Goal: Task Accomplishment & Management: Use online tool/utility

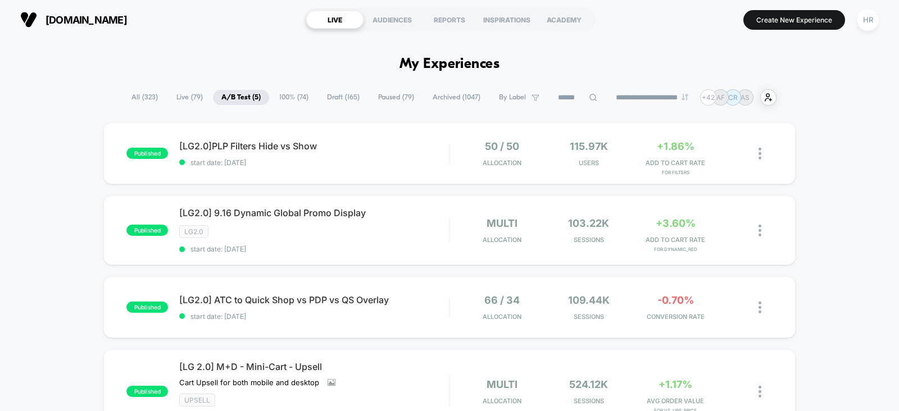
click at [143, 98] on span "All ( 323 )" at bounding box center [144, 97] width 43 height 15
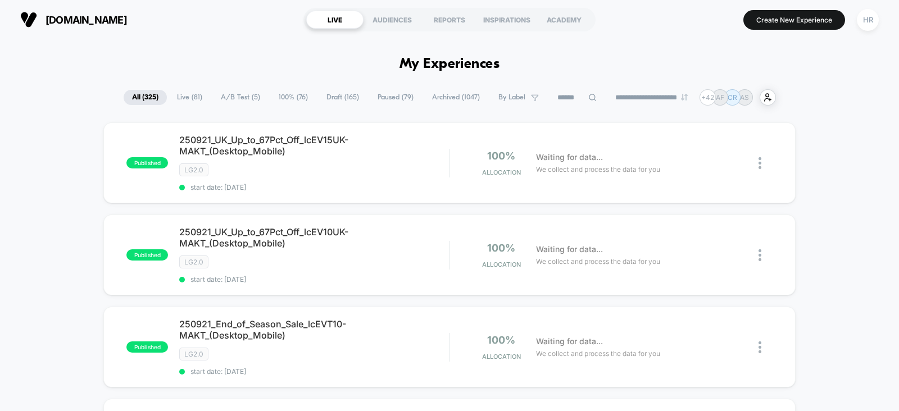
click at [553, 96] on input at bounding box center [577, 97] width 56 height 13
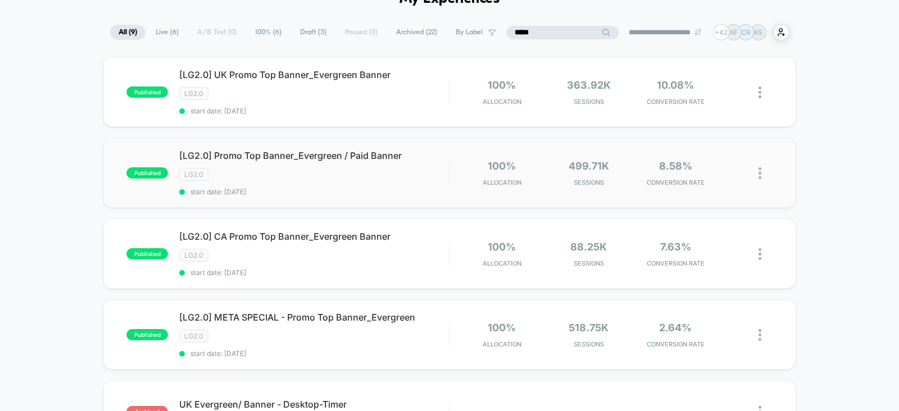
scroll to position [67, 0]
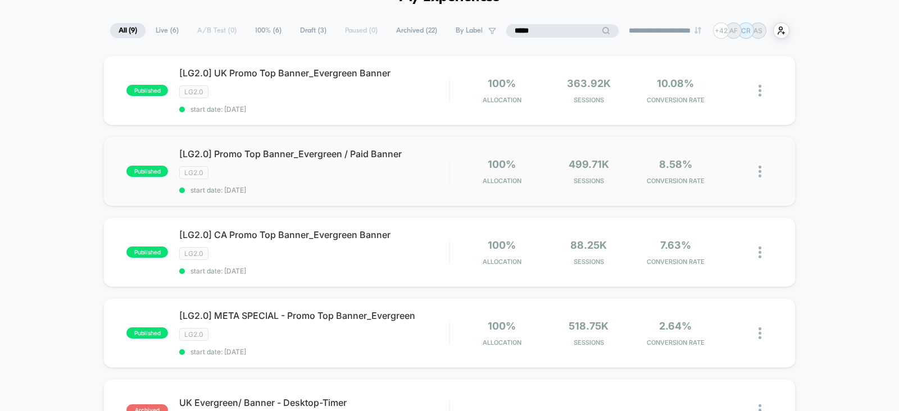
type input "*****"
click at [761, 169] on img at bounding box center [759, 172] width 3 height 12
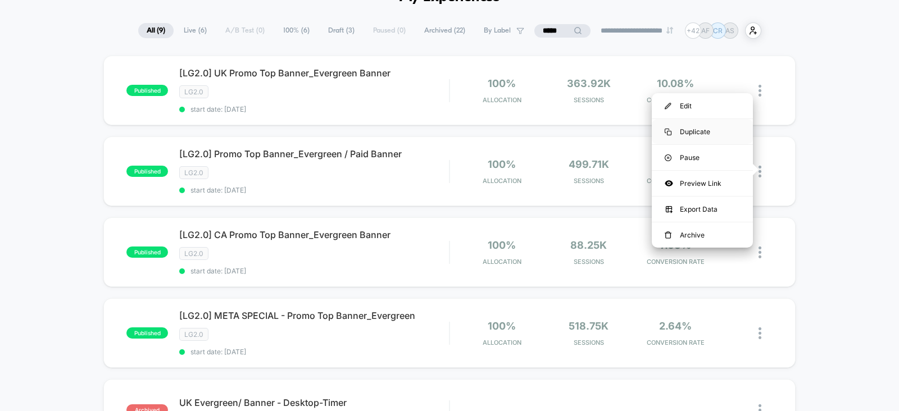
click at [713, 129] on div "Duplicate" at bounding box center [702, 131] width 101 height 25
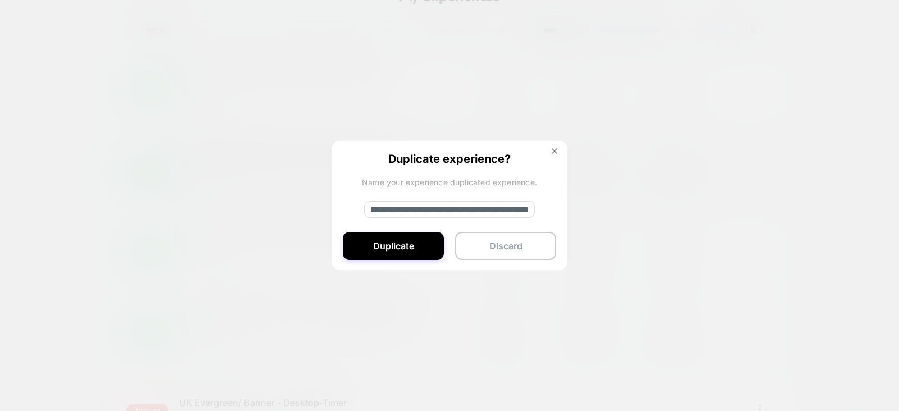
drag, startPoint x: 408, startPoint y: 209, endPoint x: 305, endPoint y: 207, distance: 102.8
click at [758, 185] on div "**********" at bounding box center [765, 171] width 14 height 26
click at [404, 206] on input "**********" at bounding box center [449, 209] width 171 height 17
type input "**********"
click at [387, 238] on button "Duplicate" at bounding box center [393, 246] width 101 height 28
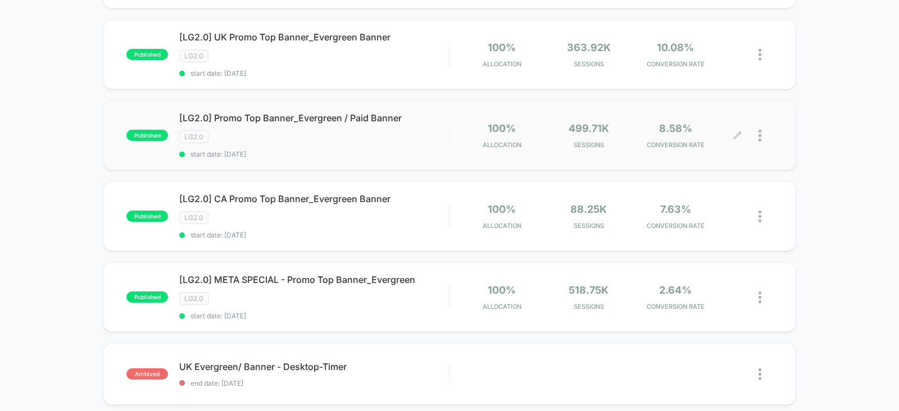
scroll to position [0, 0]
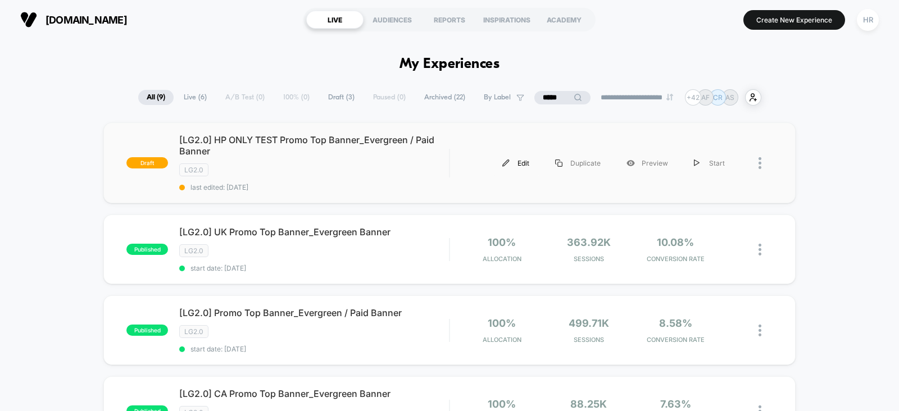
drag, startPoint x: 518, startPoint y: 169, endPoint x: 510, endPoint y: 156, distance: 15.1
click at [510, 156] on div "Edit" at bounding box center [515, 163] width 53 height 25
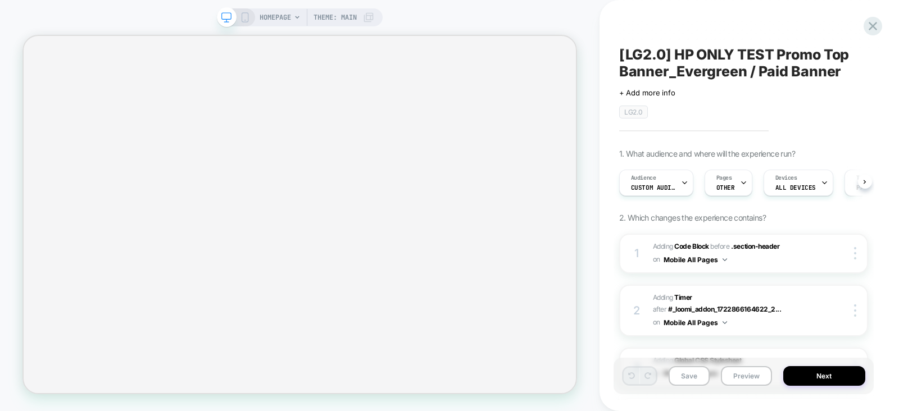
drag, startPoint x: 683, startPoint y: 185, endPoint x: 740, endPoint y: 142, distance: 72.1
click at [740, 142] on div "[LG2.0] HP ONLY TEST Promo Top Banner_Evergreen / Paid Banner Click to edit exp…" at bounding box center [743, 205] width 260 height 389
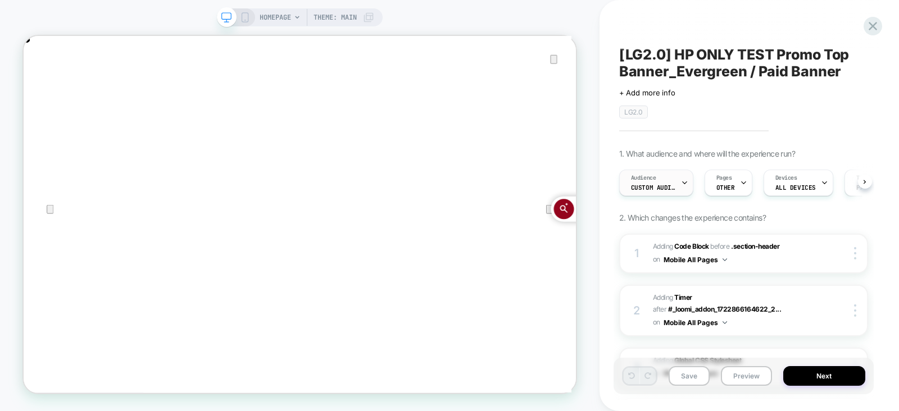
click at [660, 188] on span "Custom Audience" at bounding box center [653, 188] width 45 height 8
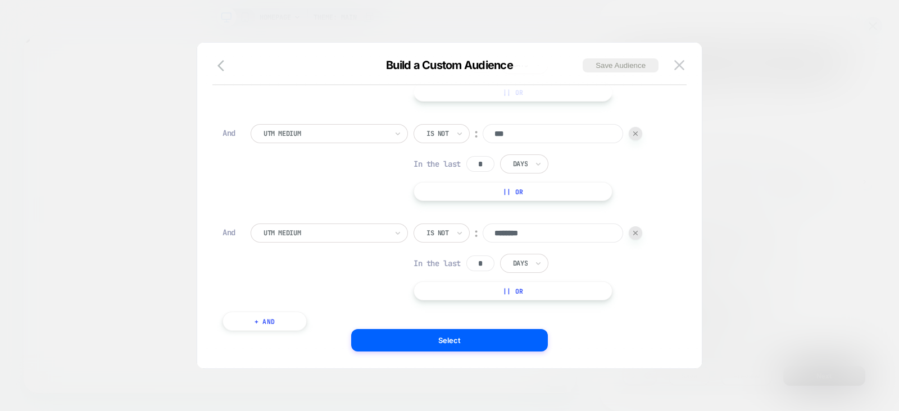
scroll to position [326, 0]
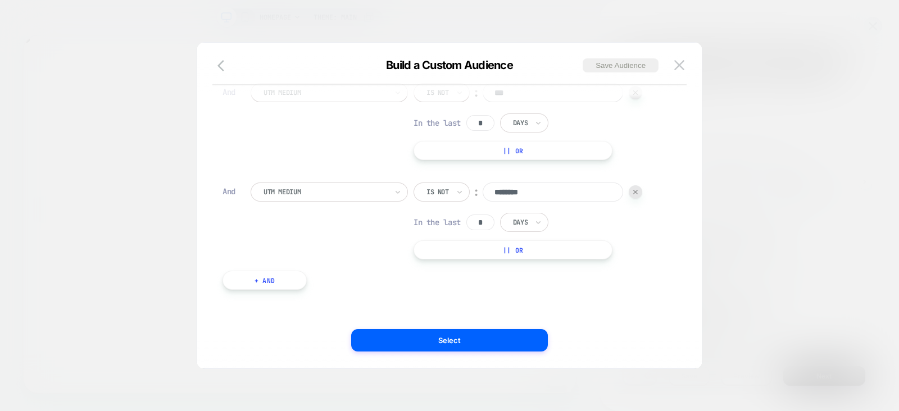
click at [822, 209] on div at bounding box center [449, 205] width 899 height 411
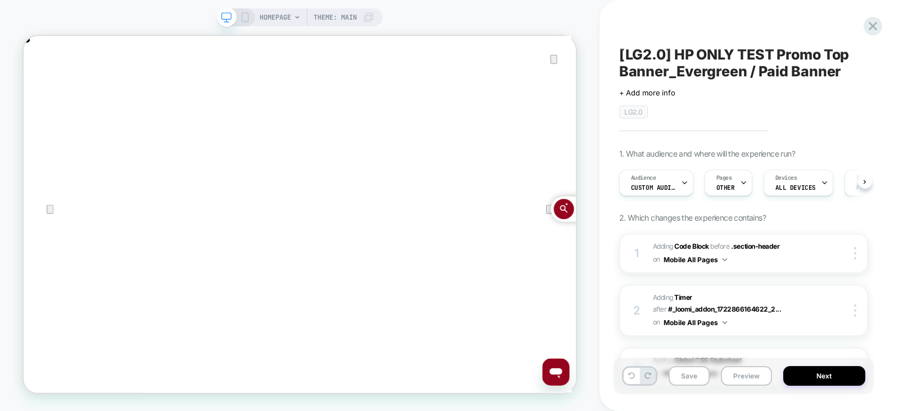
scroll to position [0, 0]
click at [725, 181] on div "Pages OTHER" at bounding box center [725, 182] width 41 height 25
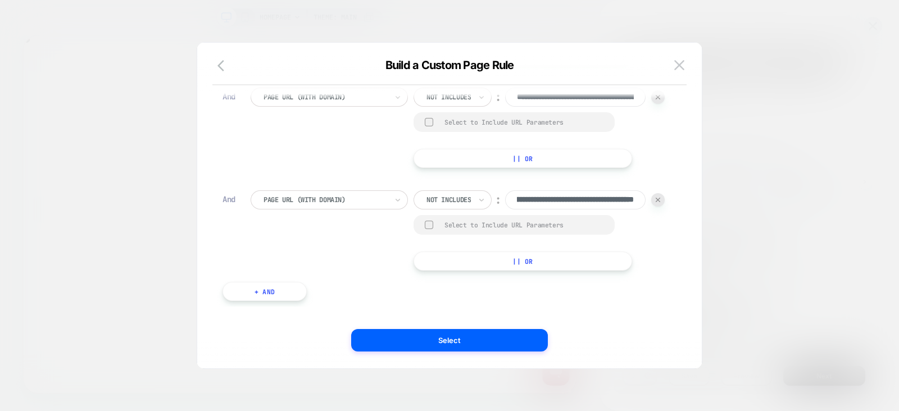
scroll to position [11, 0]
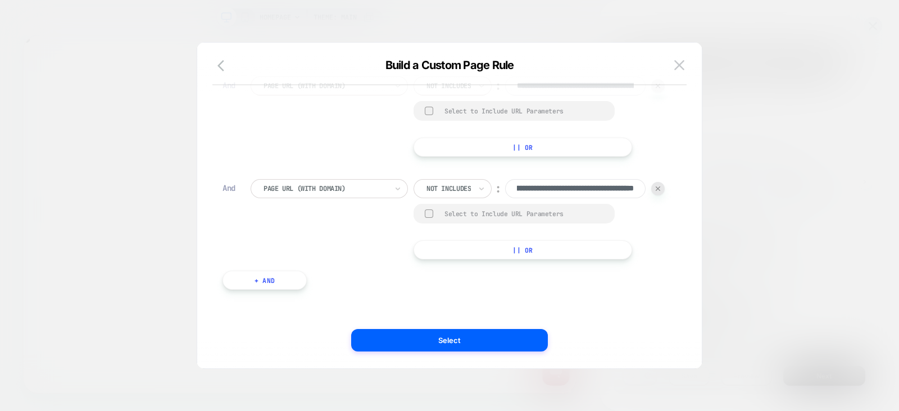
click at [656, 191] on img at bounding box center [658, 188] width 4 height 4
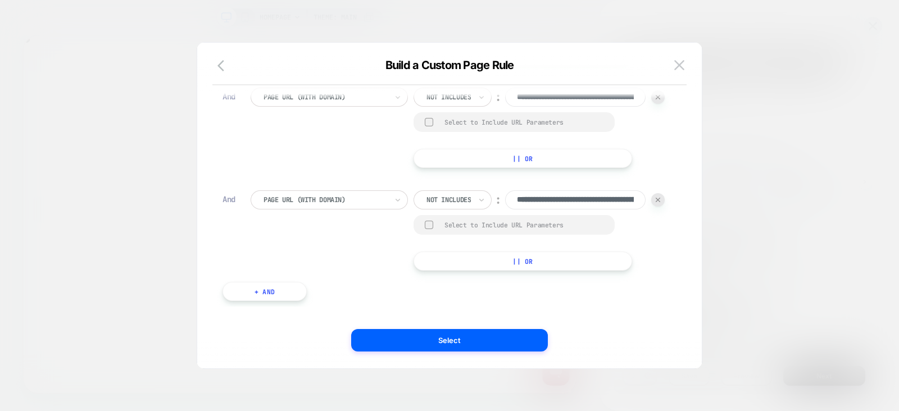
scroll to position [2, 0]
click at [651, 202] on div at bounding box center [657, 197] width 13 height 13
click at [656, 202] on img at bounding box center [658, 200] width 4 height 4
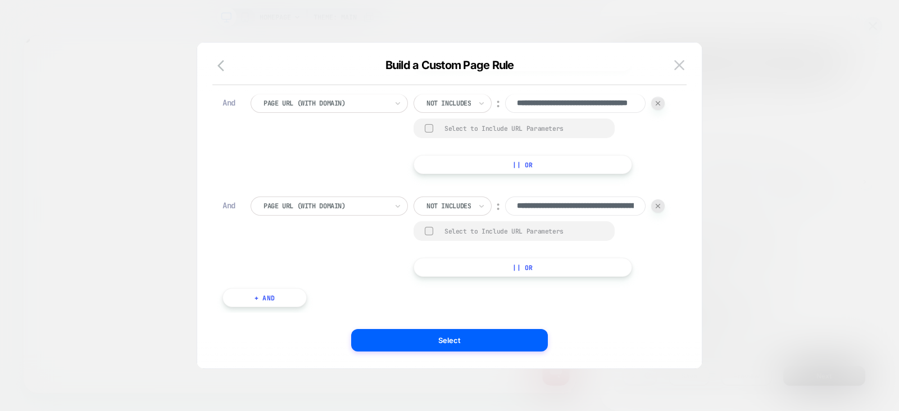
scroll to position [237, 0]
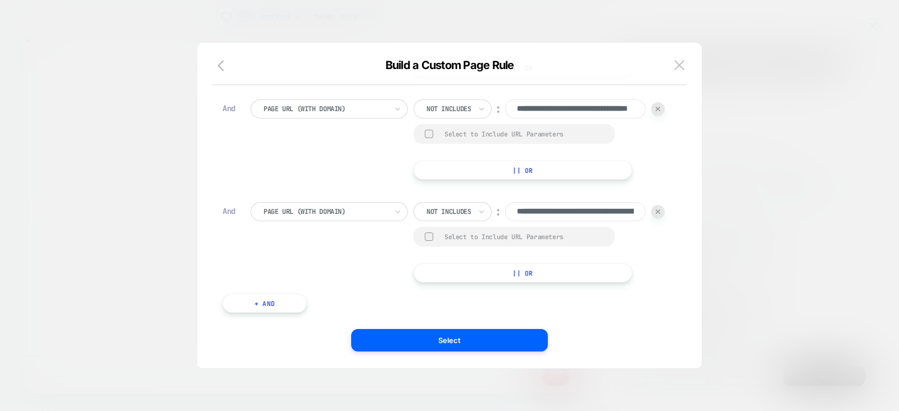
click at [651, 116] on div at bounding box center [657, 108] width 13 height 13
type input "**********"
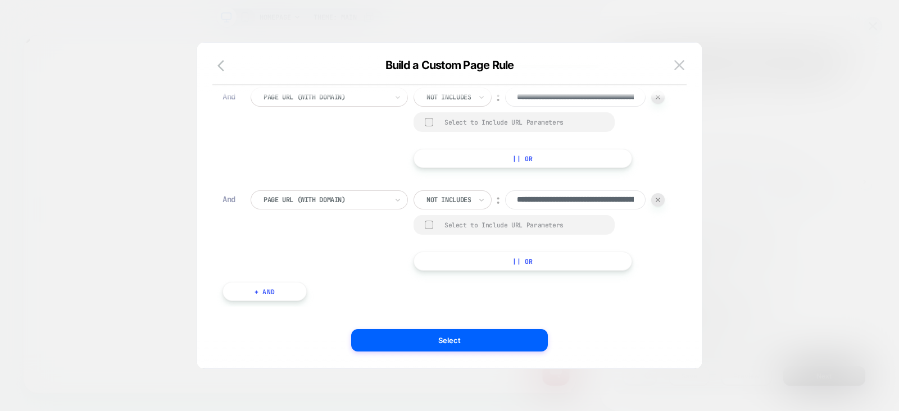
scroll to position [184, 0]
click at [651, 205] on div at bounding box center [657, 199] width 13 height 13
click at [651, 203] on div at bounding box center [657, 199] width 13 height 13
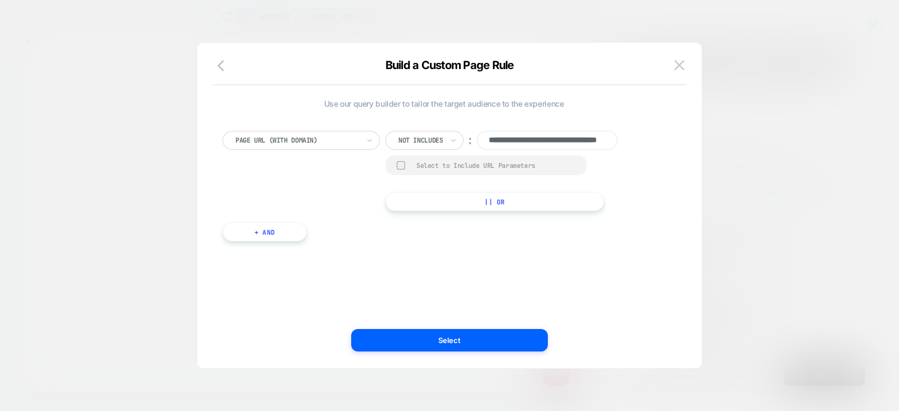
click at [345, 136] on div at bounding box center [297, 140] width 124 height 10
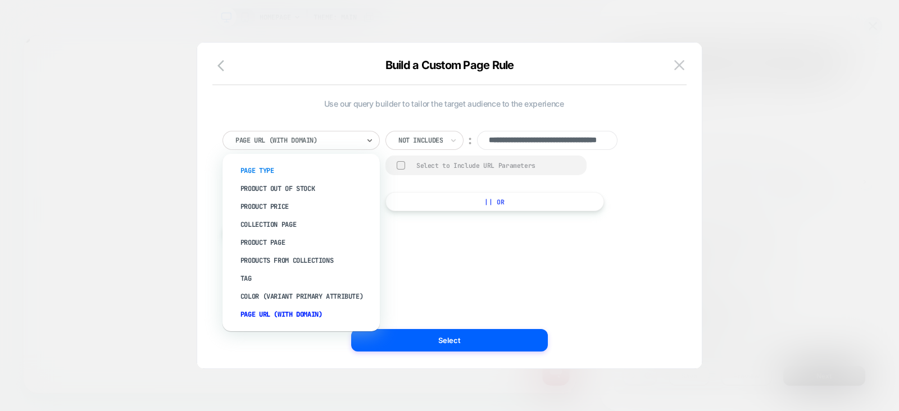
click at [305, 169] on div "Page Type" at bounding box center [307, 171] width 146 height 18
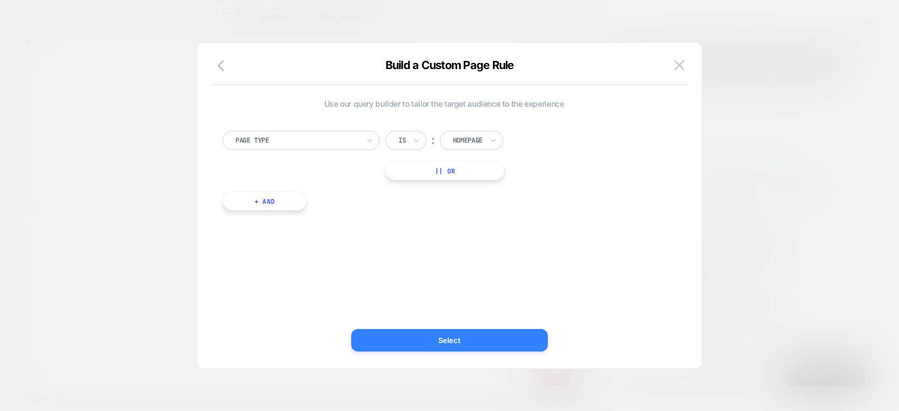
click at [438, 343] on button "Select" at bounding box center [449, 340] width 197 height 22
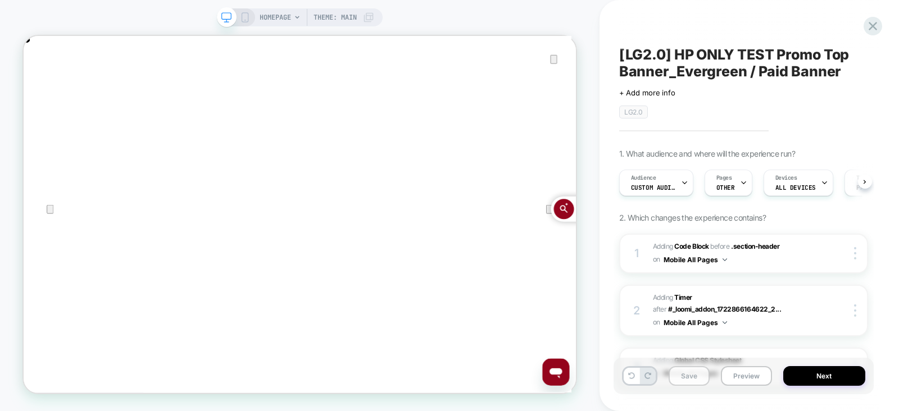
click at [682, 375] on button "Save" at bounding box center [688, 376] width 41 height 20
click at [732, 179] on div "Pages OTHER" at bounding box center [725, 182] width 41 height 25
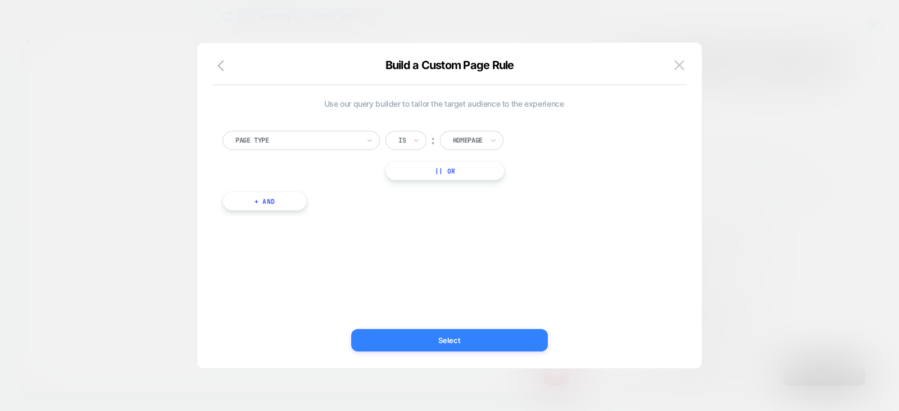
click at [438, 333] on button "Select" at bounding box center [449, 340] width 197 height 22
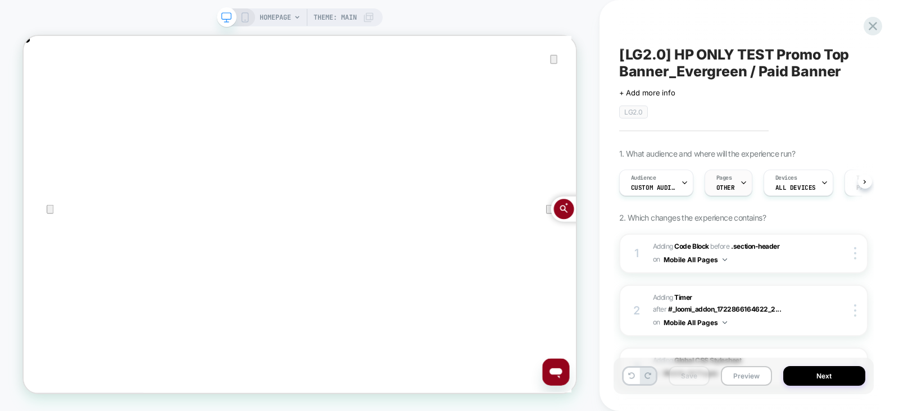
click at [731, 181] on div "Pages OTHER" at bounding box center [725, 182] width 41 height 25
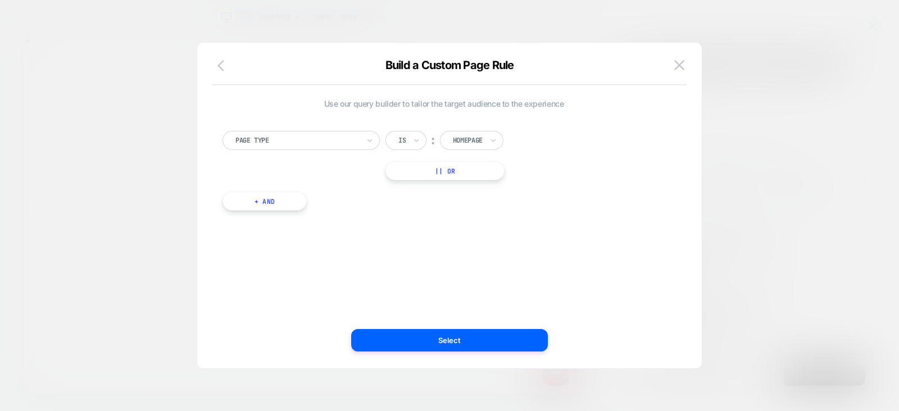
click at [222, 66] on icon "button" at bounding box center [223, 65] width 13 height 13
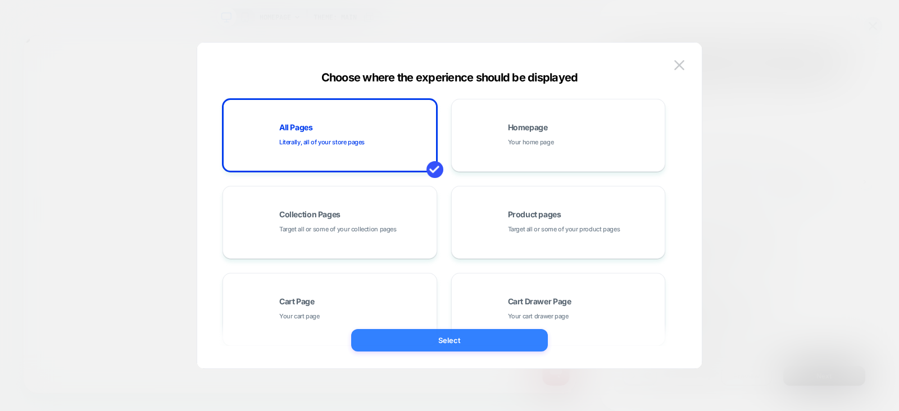
click at [440, 339] on button "Select" at bounding box center [449, 340] width 197 height 22
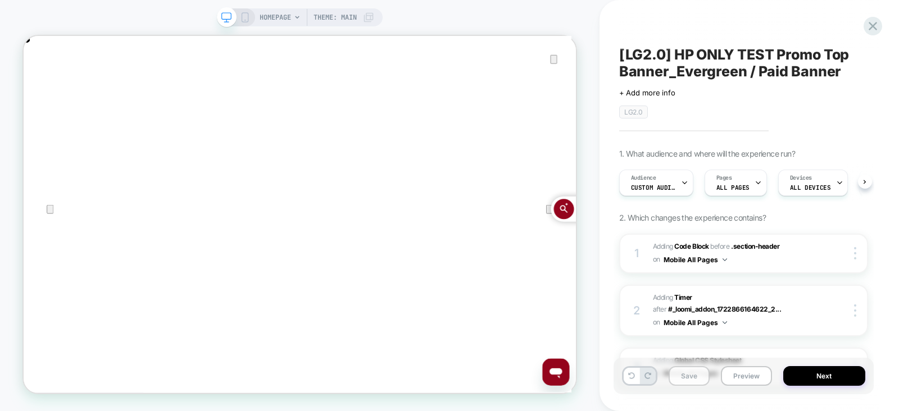
click at [689, 381] on button "Save" at bounding box center [688, 376] width 41 height 20
click at [747, 186] on div "Pages ALL PAGES" at bounding box center [733, 182] width 56 height 25
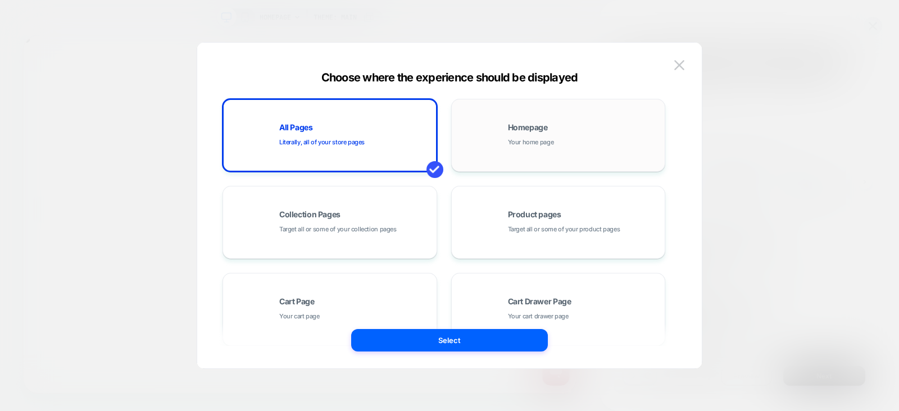
click at [540, 147] on span "Your home page" at bounding box center [531, 142] width 46 height 11
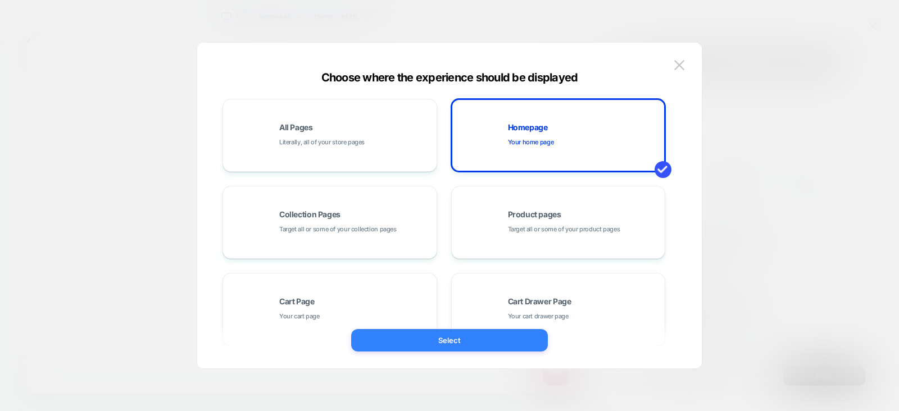
click at [433, 346] on button "Select" at bounding box center [449, 340] width 197 height 22
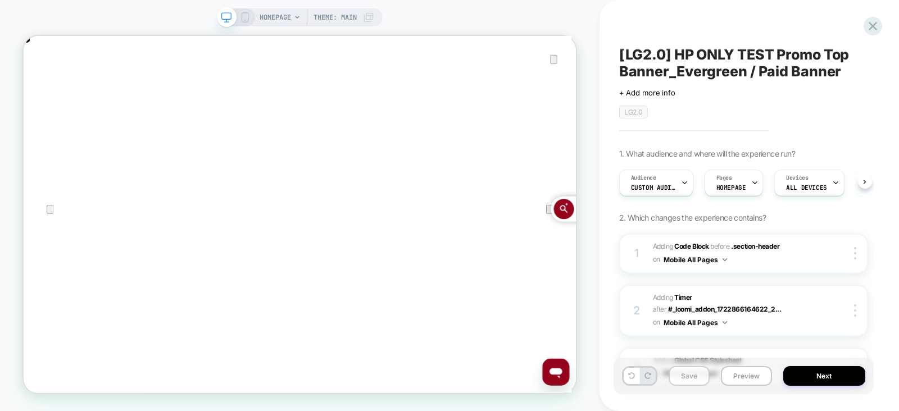
click at [676, 376] on button "Save" at bounding box center [688, 376] width 41 height 20
click at [870, 24] on icon at bounding box center [872, 26] width 8 height 8
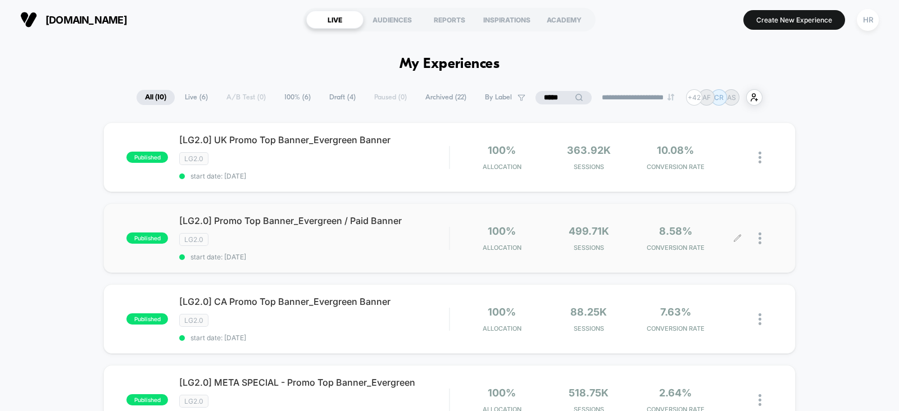
click at [738, 236] on icon at bounding box center [737, 238] width 8 height 8
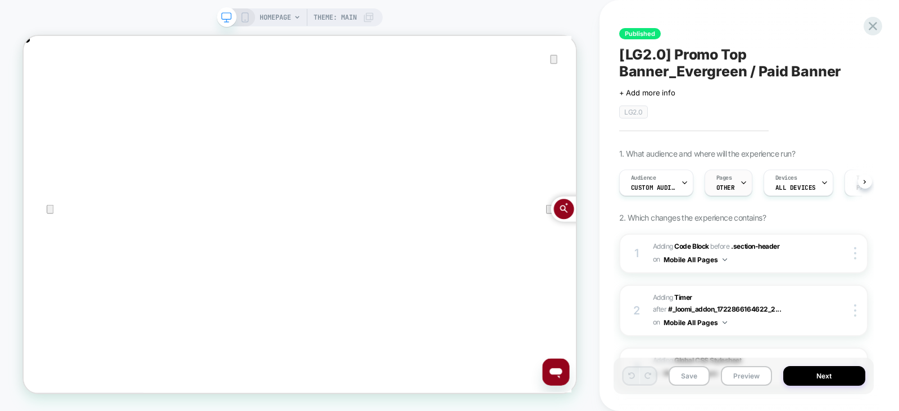
click at [734, 170] on div "Pages OTHER" at bounding box center [725, 182] width 41 height 25
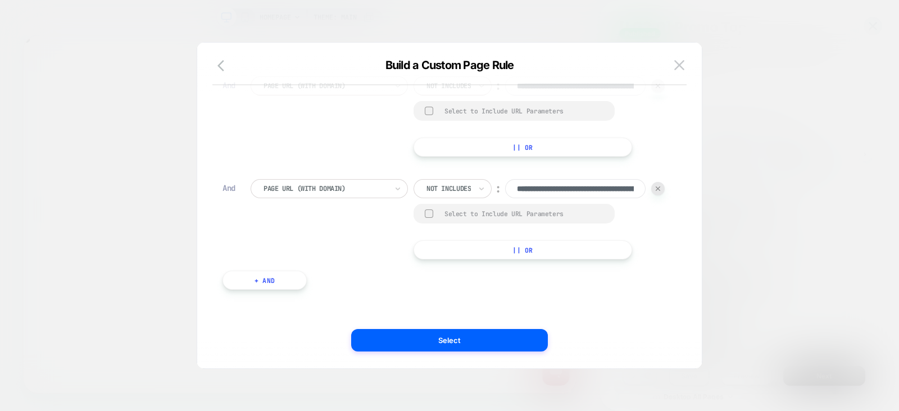
scroll to position [671, 0]
click at [254, 282] on button "+ And" at bounding box center [264, 280] width 84 height 19
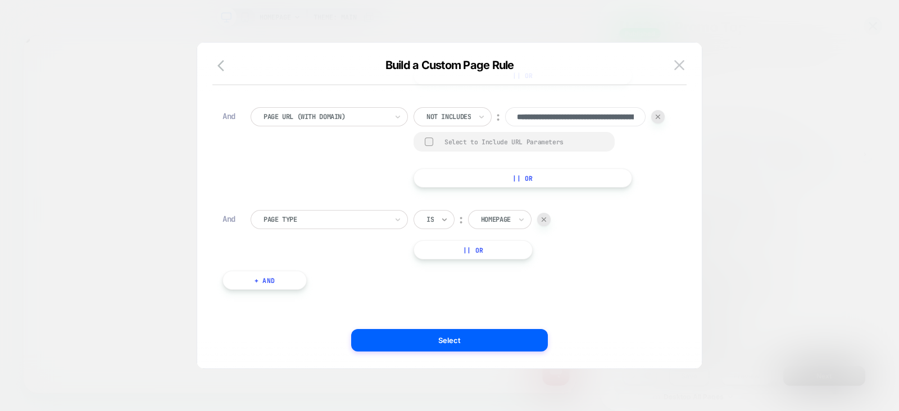
click at [444, 225] on icon at bounding box center [444, 219] width 8 height 11
click at [445, 333] on div "Is not" at bounding box center [461, 340] width 73 height 18
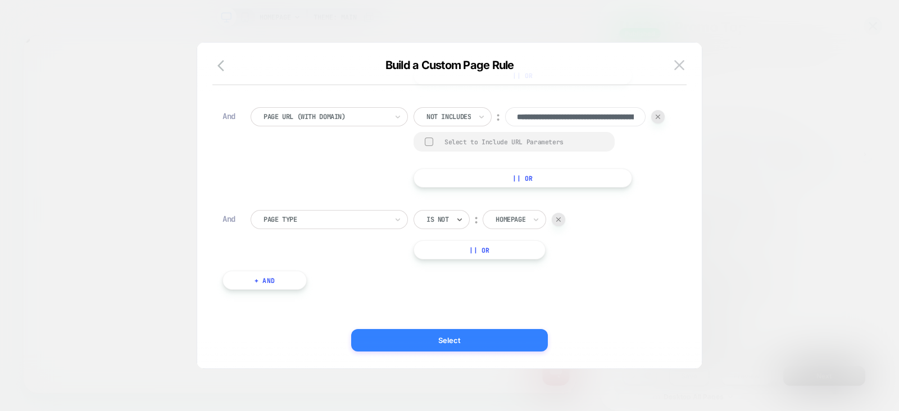
click at [445, 342] on button "Select" at bounding box center [449, 340] width 197 height 22
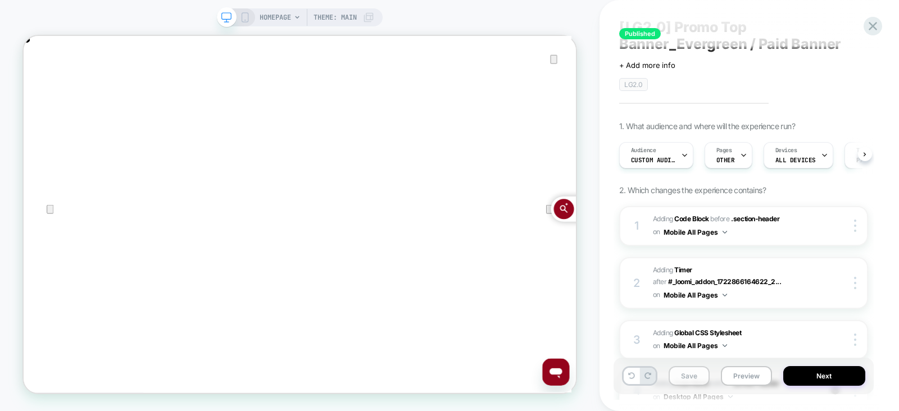
click at [694, 378] on button "Save" at bounding box center [688, 376] width 41 height 20
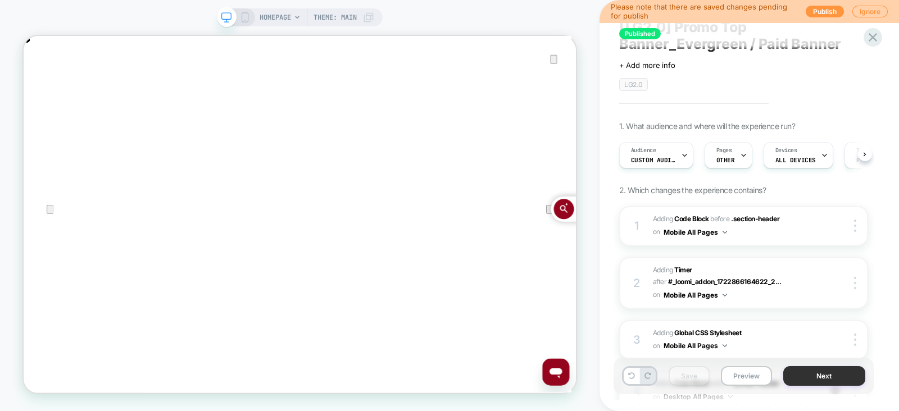
click at [837, 379] on button "Next" at bounding box center [824, 376] width 82 height 20
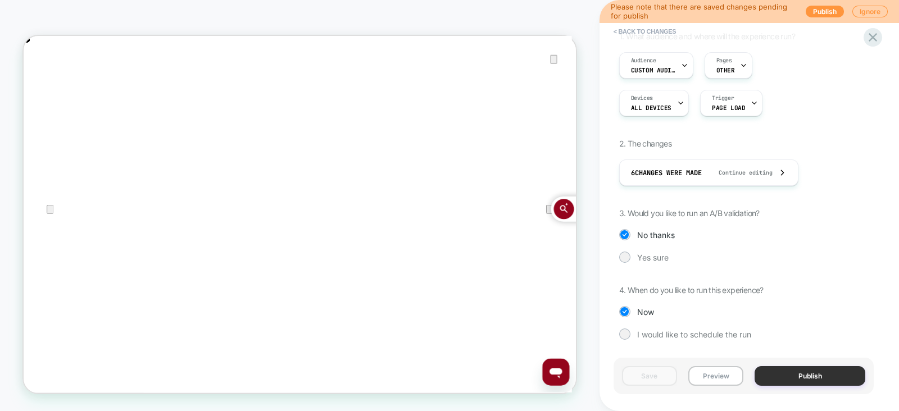
scroll to position [0, 0]
click at [659, 63] on div "Audience Custom Audience" at bounding box center [653, 65] width 67 height 25
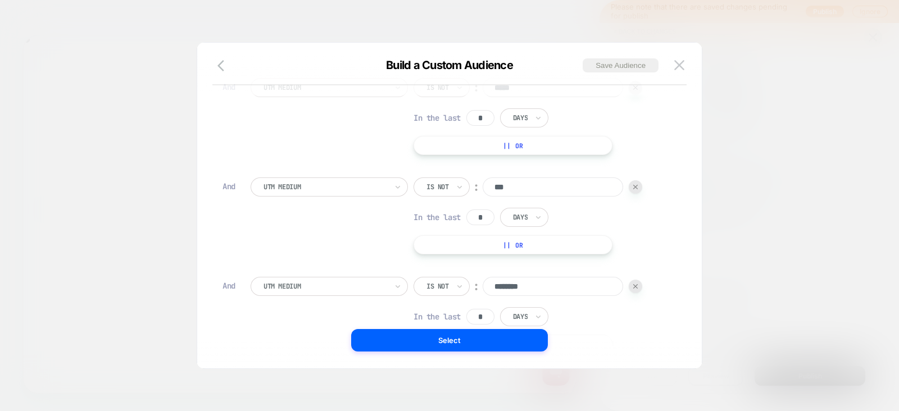
click at [773, 165] on div at bounding box center [449, 205] width 899 height 411
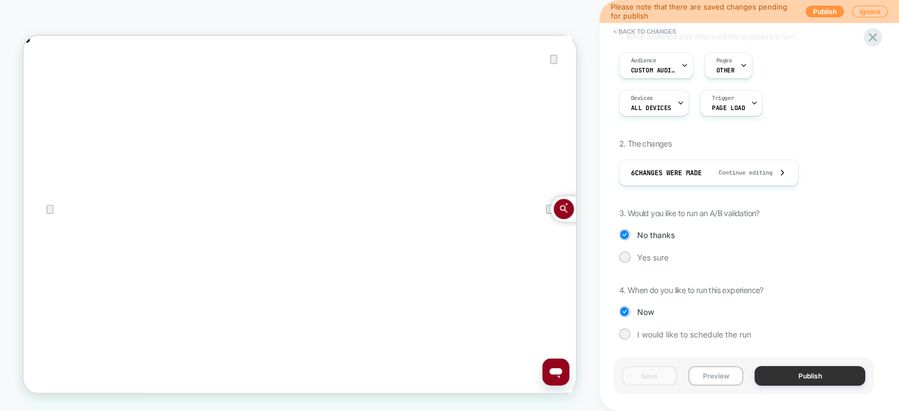
click at [790, 374] on button "Publish" at bounding box center [809, 376] width 111 height 20
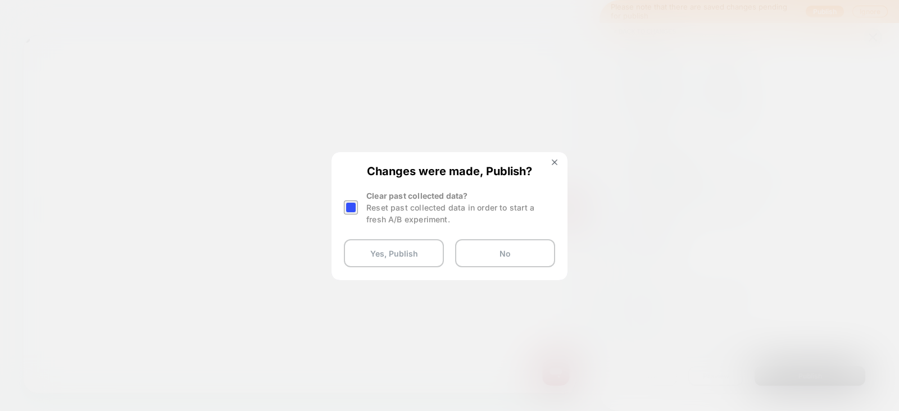
scroll to position [0, 736]
click at [352, 210] on div at bounding box center [351, 208] width 14 height 14
click at [385, 261] on button "Yes, Publish" at bounding box center [394, 253] width 100 height 28
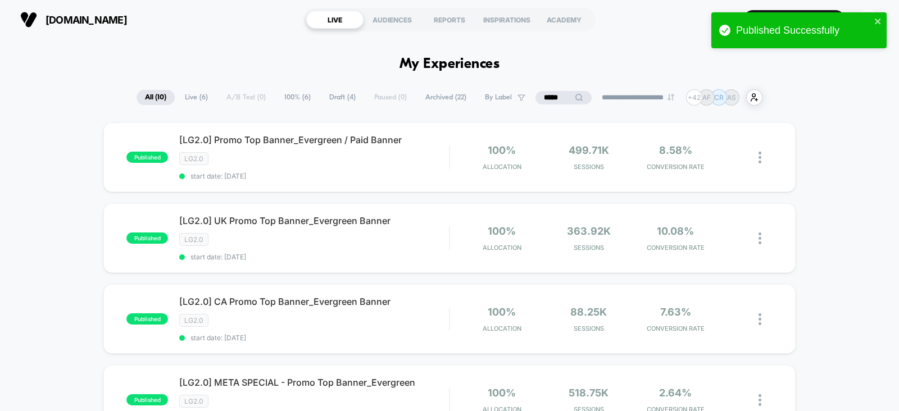
click at [334, 91] on span "Draft ( 4 )" at bounding box center [342, 97] width 43 height 15
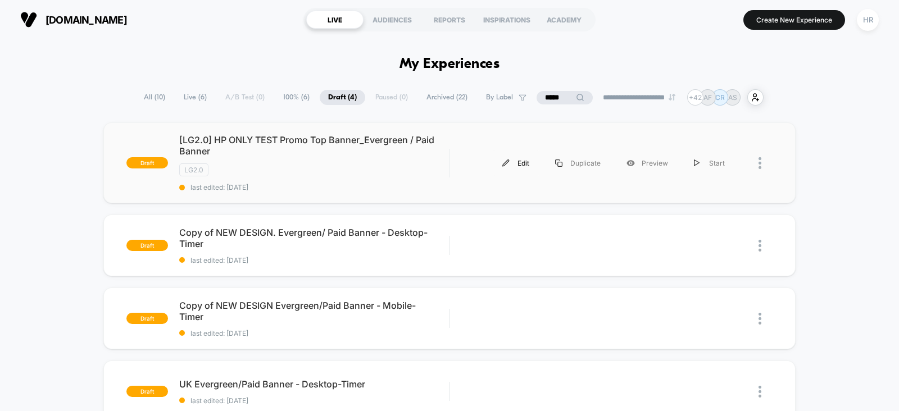
click at [520, 163] on div "Edit" at bounding box center [515, 163] width 53 height 25
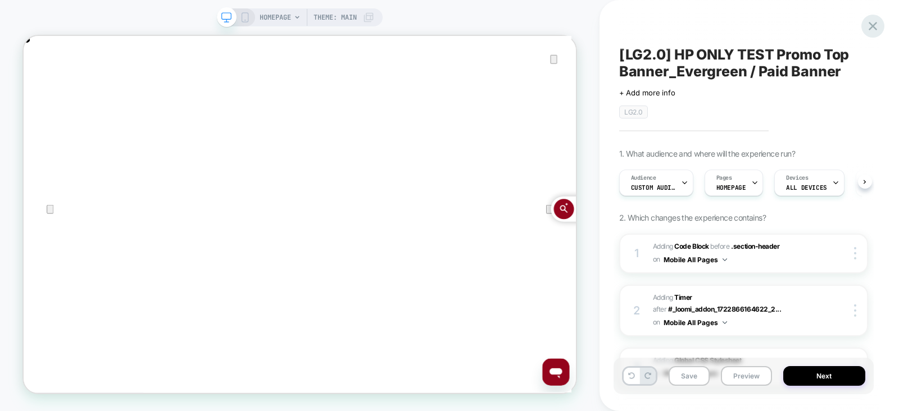
click at [873, 29] on icon at bounding box center [872, 26] width 15 height 15
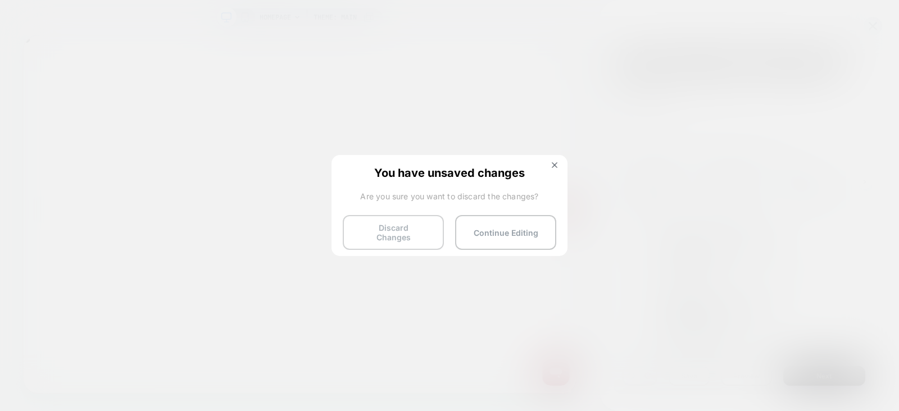
click at [390, 231] on button "Discard Changes" at bounding box center [393, 232] width 101 height 35
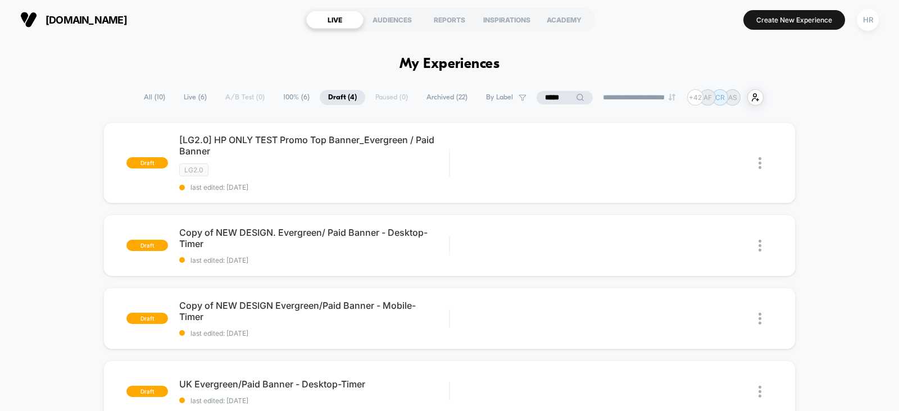
click at [149, 95] on span "All ( 10 )" at bounding box center [154, 97] width 38 height 15
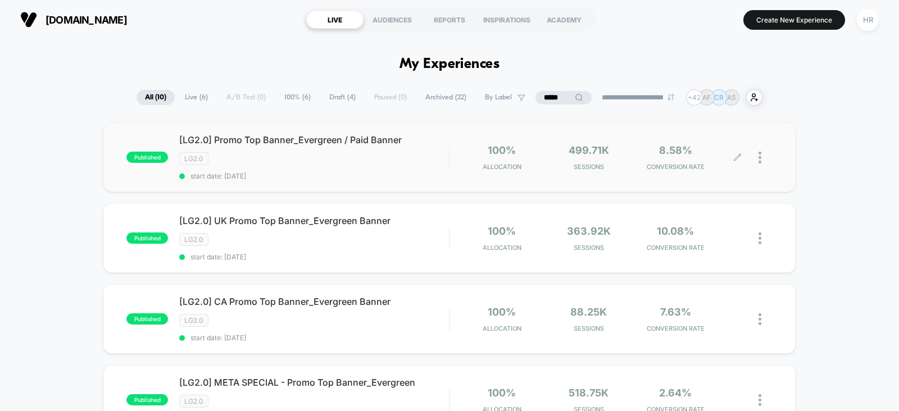
click at [736, 157] on icon at bounding box center [737, 157] width 7 height 7
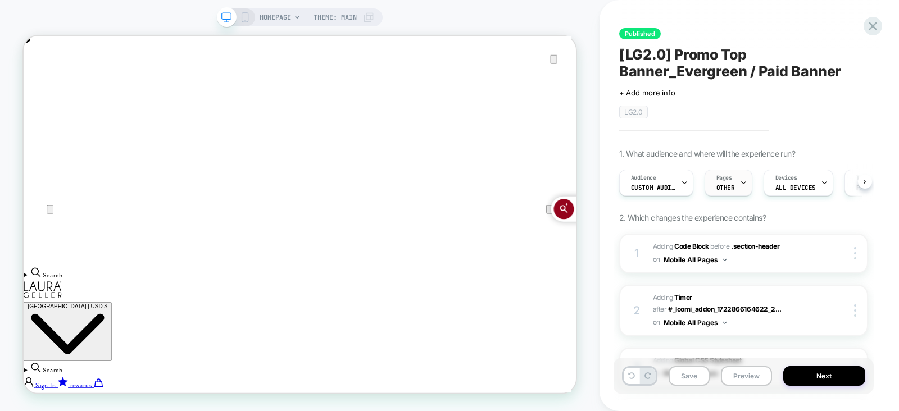
click at [734, 186] on div "Pages OTHER" at bounding box center [725, 182] width 41 height 25
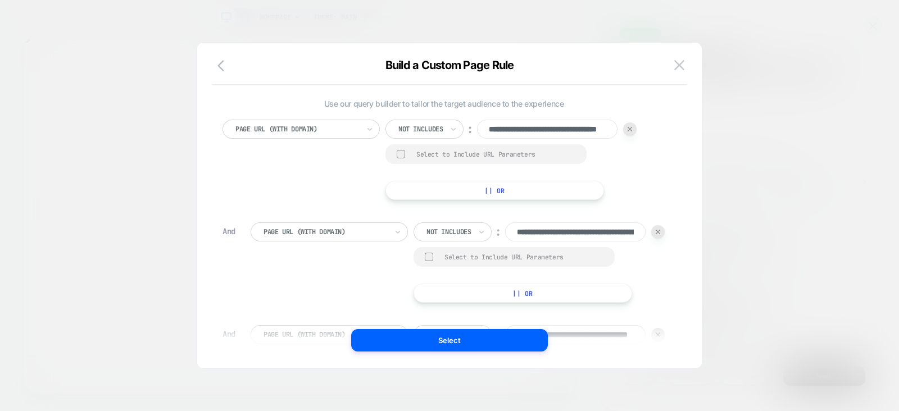
scroll to position [743, 0]
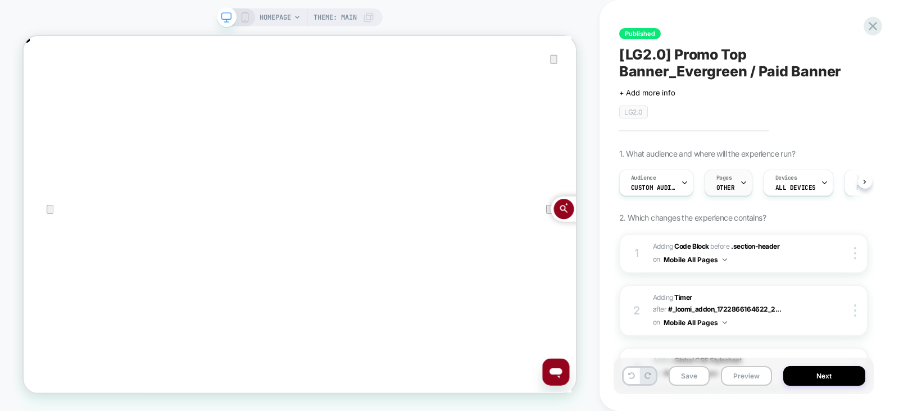
click at [723, 184] on span "OTHER" at bounding box center [725, 188] width 19 height 8
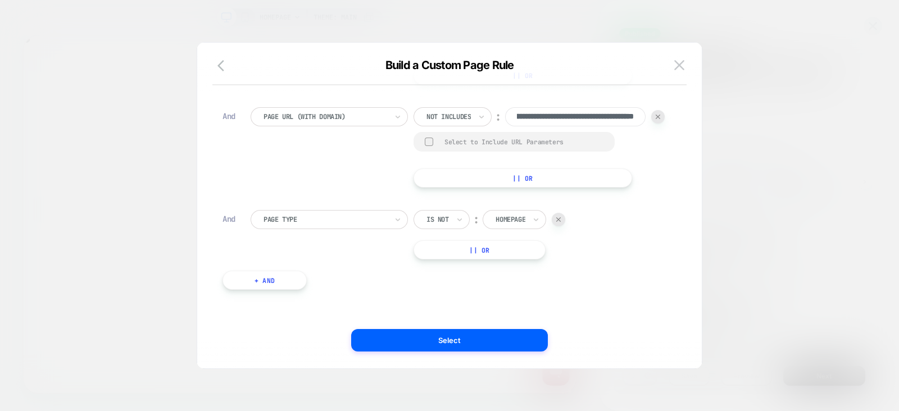
scroll to position [0, 736]
click at [681, 62] on img at bounding box center [679, 65] width 10 height 10
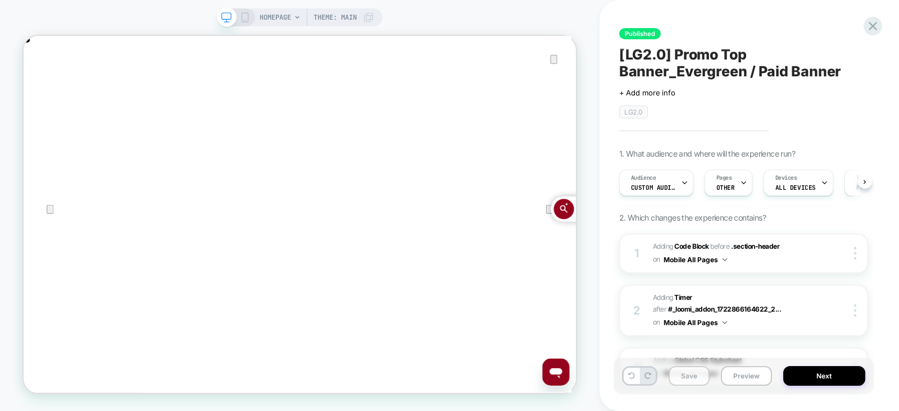
click at [688, 370] on button "Save" at bounding box center [688, 376] width 41 height 20
click at [827, 375] on button "Next" at bounding box center [824, 376] width 82 height 20
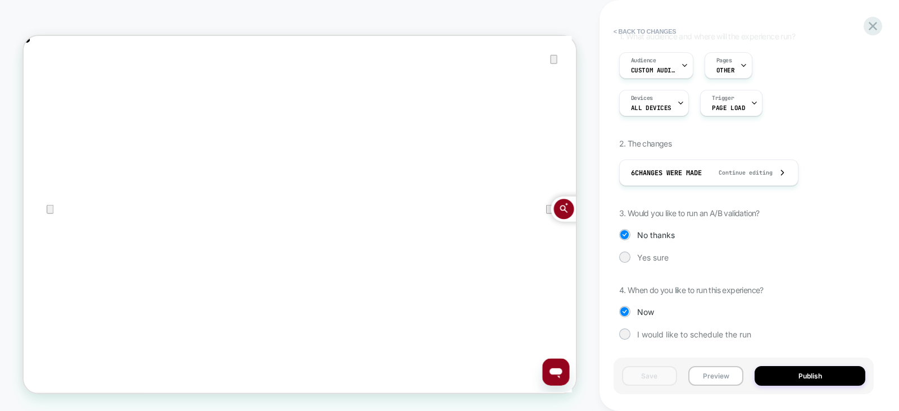
scroll to position [134, 0]
click at [717, 62] on span "Pages" at bounding box center [724, 61] width 16 height 8
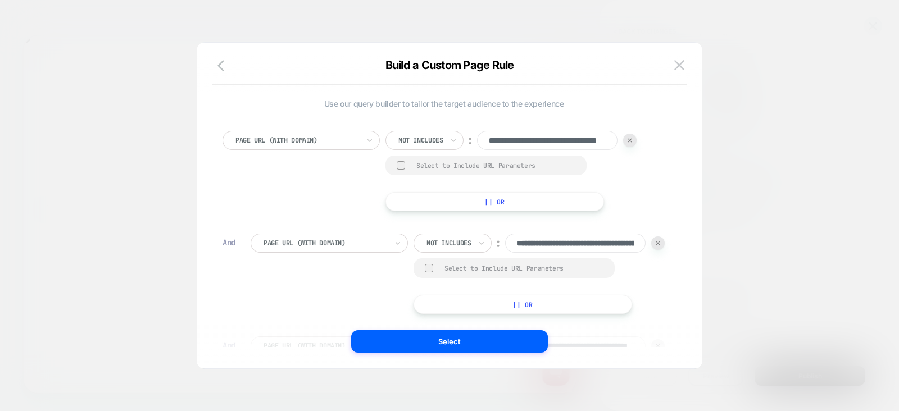
scroll to position [0, 0]
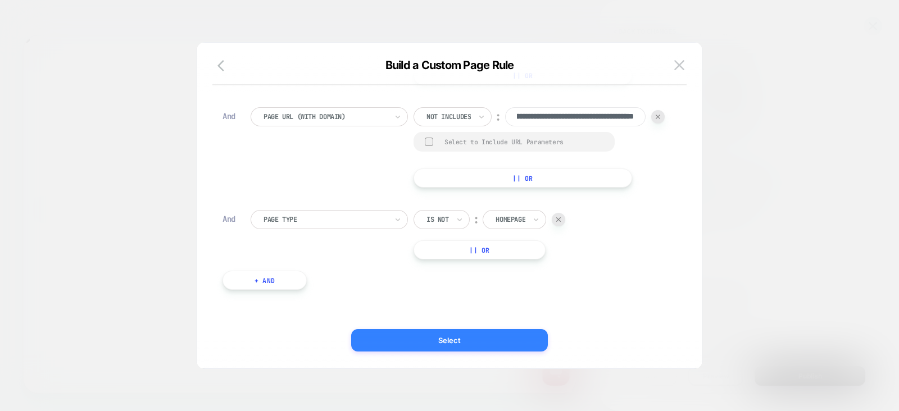
click at [448, 338] on button "Select" at bounding box center [449, 340] width 197 height 22
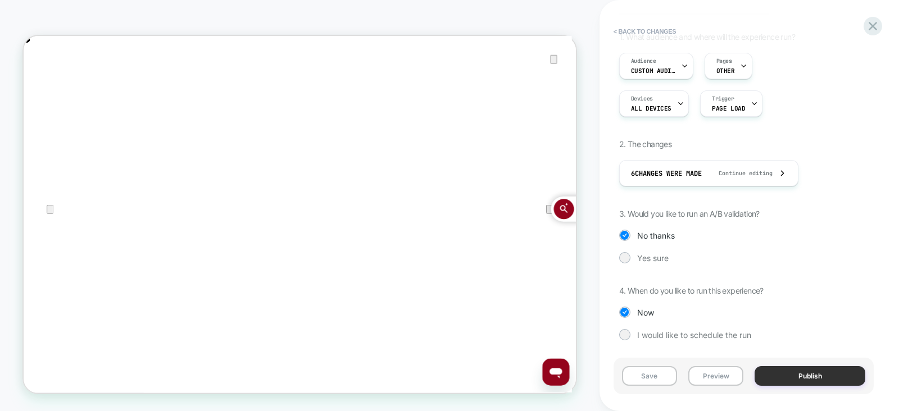
click at [802, 368] on button "Publish" at bounding box center [809, 376] width 111 height 20
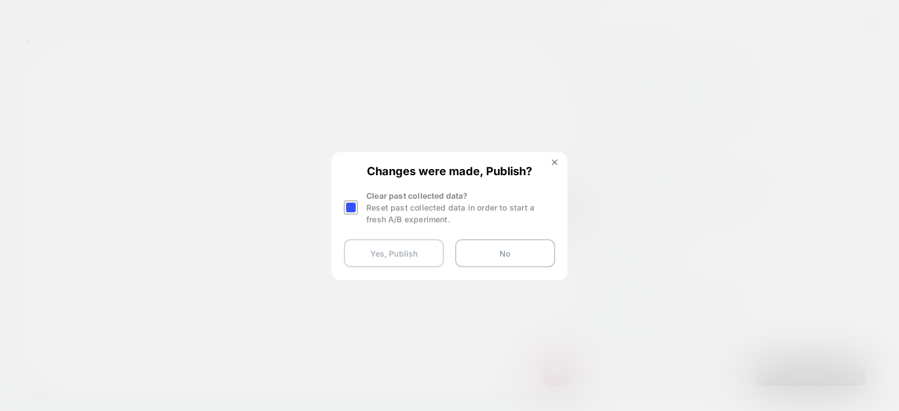
click at [410, 250] on button "Yes, Publish" at bounding box center [394, 253] width 100 height 28
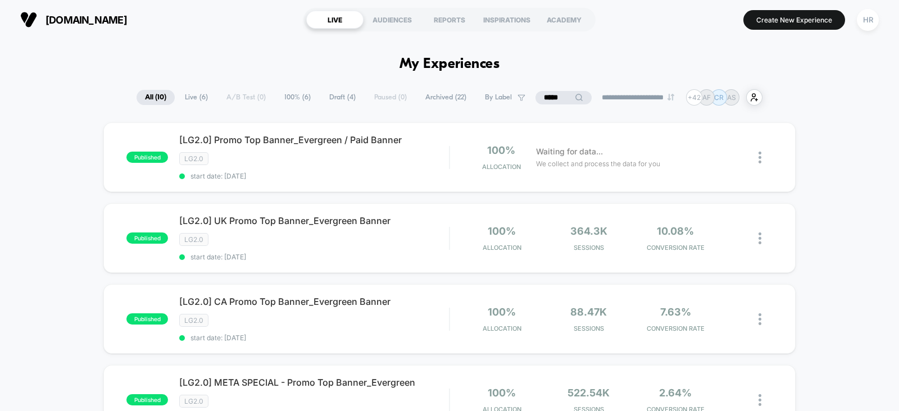
click at [322, 99] on span "Draft ( 4 )" at bounding box center [342, 97] width 43 height 15
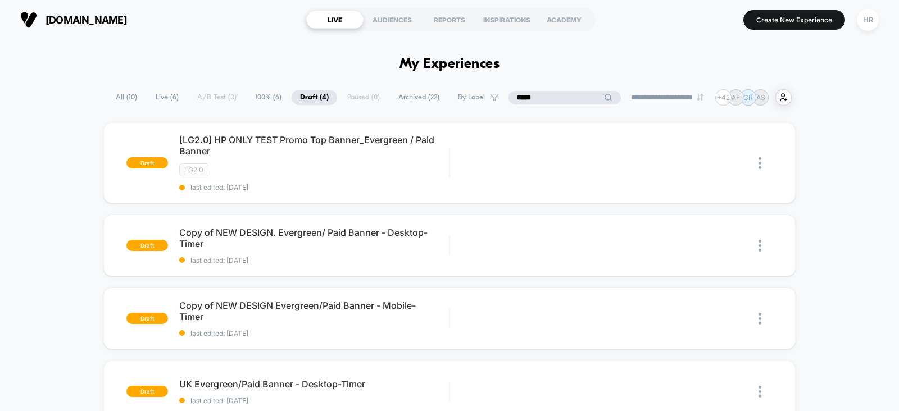
click at [549, 98] on input "*****" at bounding box center [564, 97] width 112 height 13
